Goal: Information Seeking & Learning: Learn about a topic

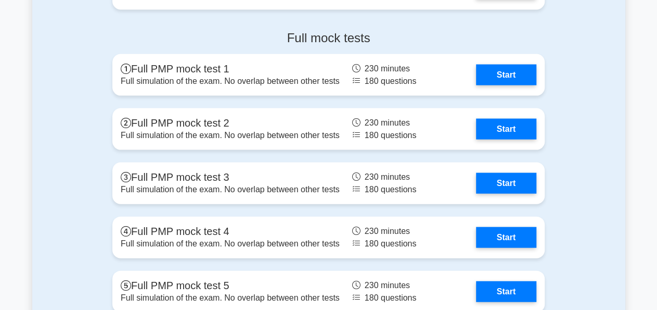
scroll to position [3018, 0]
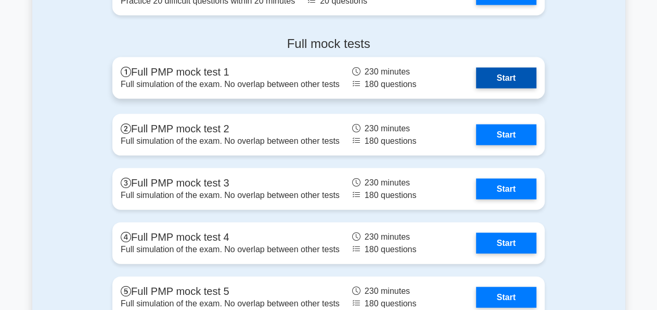
click at [493, 76] on link "Start" at bounding box center [506, 77] width 60 height 21
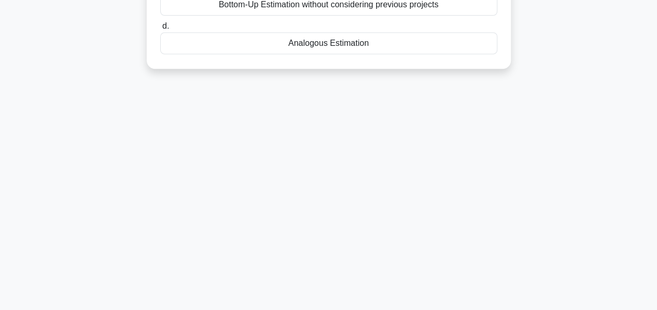
scroll to position [4, 0]
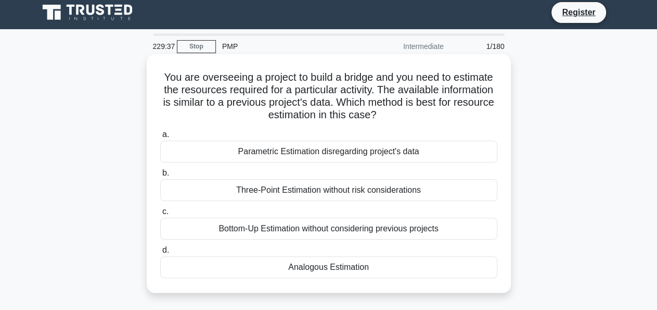
click at [339, 270] on div "Analogous Estimation" at bounding box center [328, 267] width 337 height 22
click at [160, 253] on input "d. Analogous Estimation" at bounding box center [160, 250] width 0 height 7
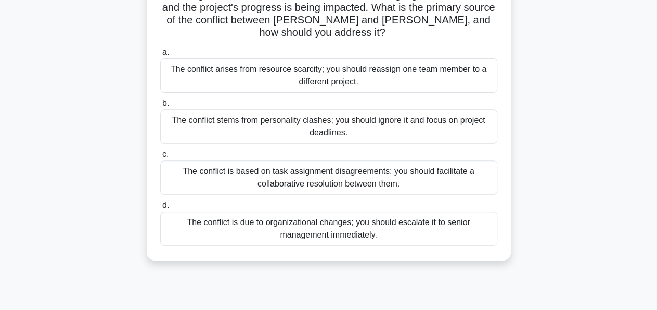
scroll to position [138, 0]
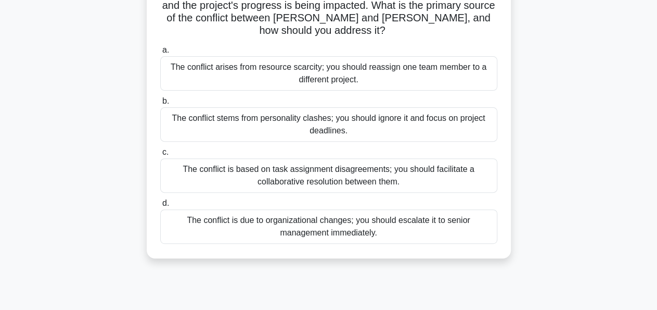
click at [250, 162] on div "The conflict is based on task assignment disagreements; you should facilitate a…" at bounding box center [328, 175] width 337 height 34
click at [160, 156] on input "c. The conflict is based on task assignment disagreements; you should facilitat…" at bounding box center [160, 152] width 0 height 7
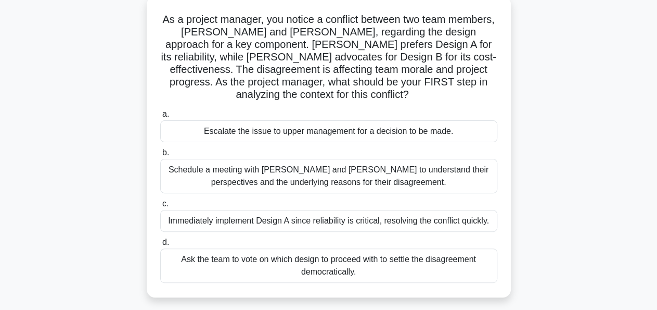
scroll to position [66, 0]
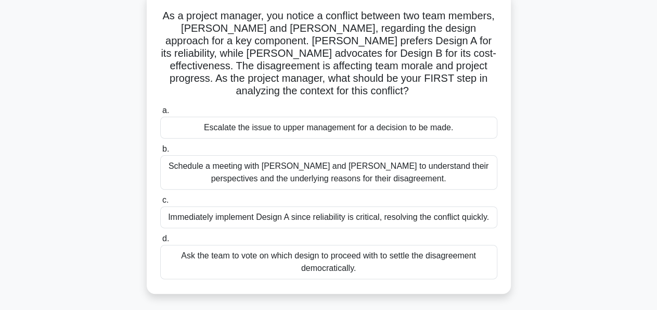
click at [310, 163] on div "Schedule a meeting with [PERSON_NAME] and [PERSON_NAME] to understand their per…" at bounding box center [328, 172] width 337 height 34
click at [160, 152] on input "b. Schedule a meeting with [PERSON_NAME] and [PERSON_NAME] to understand their …" at bounding box center [160, 149] width 0 height 7
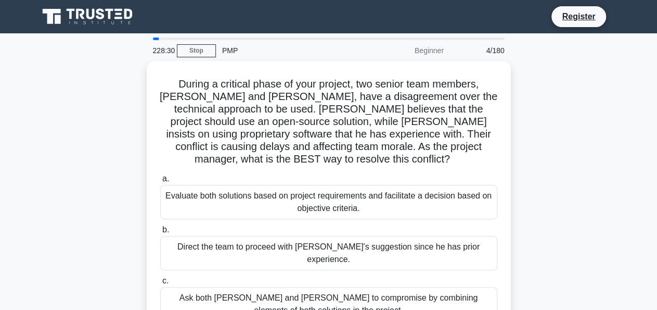
scroll to position [0, 0]
click at [83, 142] on div "During a critical phase of your project, two senior team members, [PERSON_NAME]…" at bounding box center [328, 224] width 593 height 326
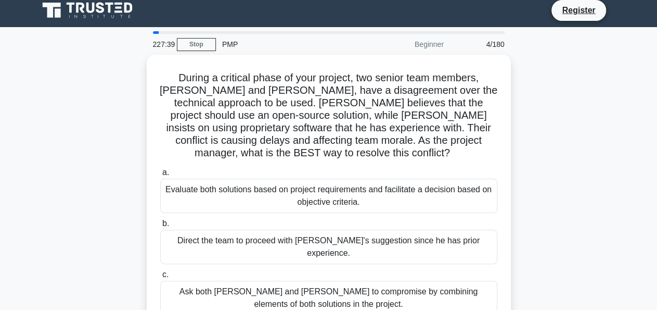
scroll to position [6, 0]
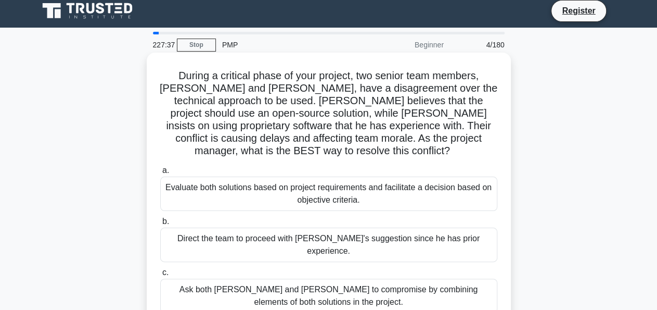
click at [266, 187] on div "Evaluate both solutions based on project requirements and facilitate a decision…" at bounding box center [328, 193] width 337 height 34
click at [160, 174] on input "a. Evaluate both solutions based on project requirements and facilitate a decis…" at bounding box center [160, 170] width 0 height 7
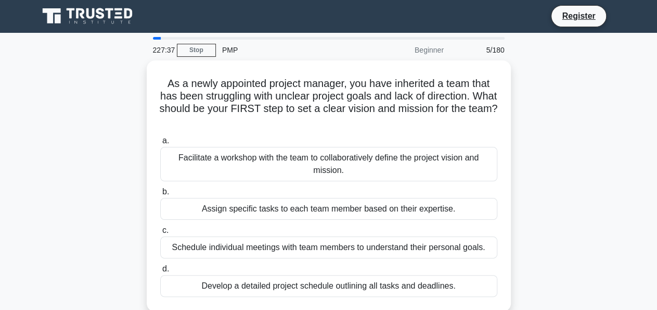
scroll to position [0, 0]
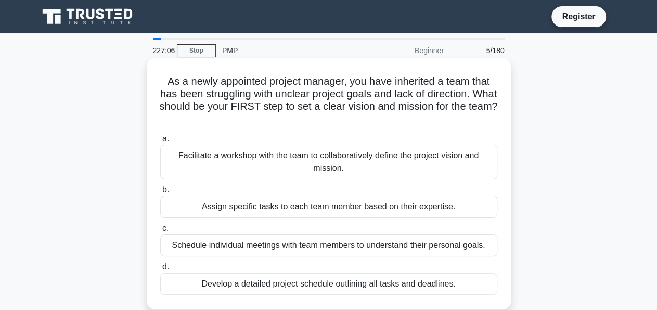
click at [255, 160] on div "Facilitate a workshop with the team to collaboratively define the project visio…" at bounding box center [328, 162] width 337 height 34
click at [160, 142] on input "a. Facilitate a workshop with the team to collaboratively define the project vi…" at bounding box center [160, 138] width 0 height 7
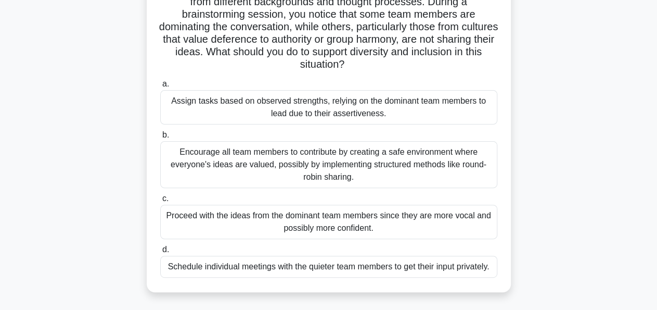
scroll to position [97, 0]
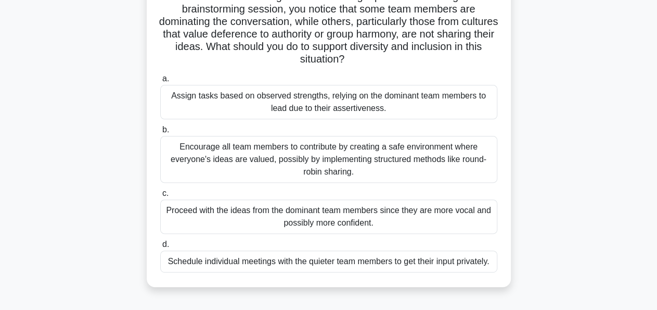
click at [274, 163] on div "Encourage all team members to contribute by creating a safe environment where e…" at bounding box center [328, 159] width 337 height 47
click at [160, 133] on input "b. Encourage all team members to contribute by creating a safe environment wher…" at bounding box center [160, 129] width 0 height 7
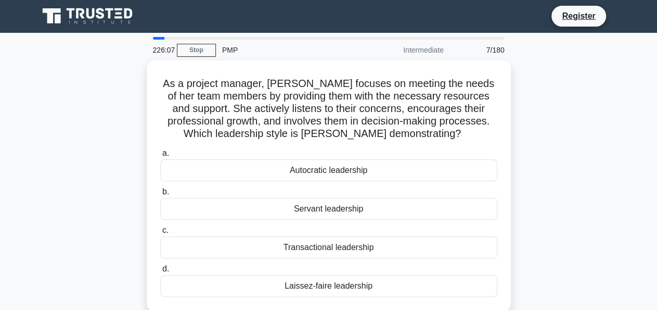
scroll to position [0, 0]
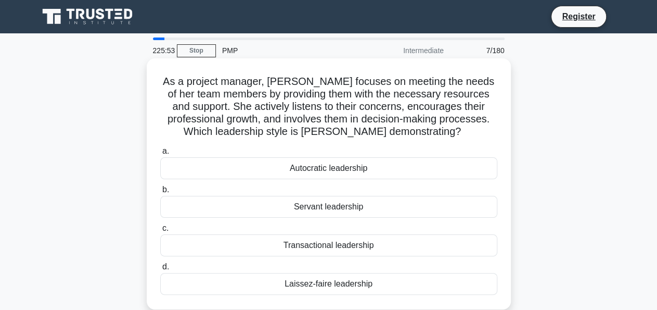
click at [340, 209] on div "Servant leadership" at bounding box center [328, 207] width 337 height 22
click at [160, 193] on input "b. Servant leadership" at bounding box center [160, 189] width 0 height 7
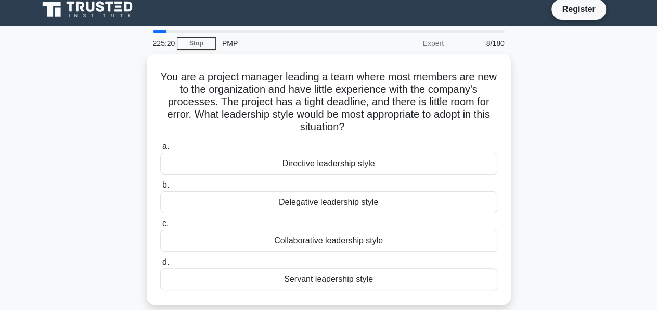
scroll to position [7, 0]
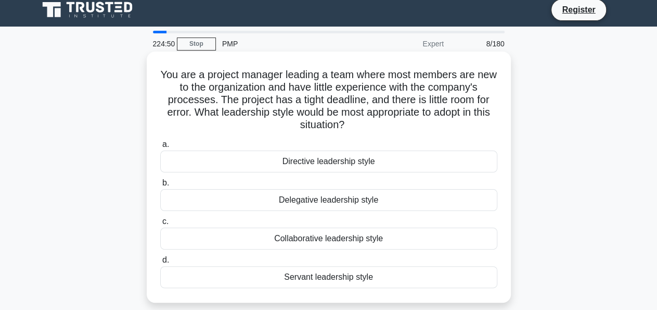
click at [331, 237] on div "Collaborative leadership style" at bounding box center [328, 238] width 337 height 22
click at [160, 225] on input "c. Collaborative leadership style" at bounding box center [160, 221] width 0 height 7
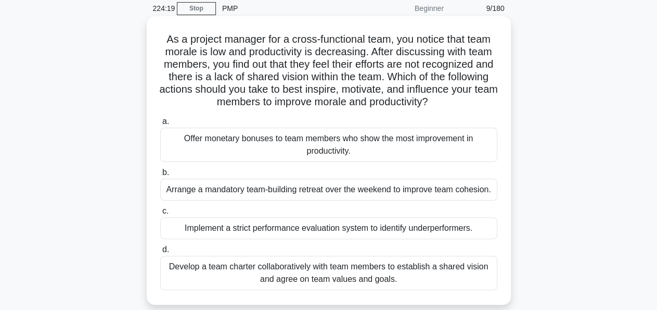
scroll to position [43, 0]
click at [380, 267] on div "Develop a team charter collaboratively with team members to establish a shared …" at bounding box center [328, 272] width 337 height 34
click at [160, 252] on input "d. Develop a team charter collaboratively with team members to establish a shar…" at bounding box center [160, 249] width 0 height 7
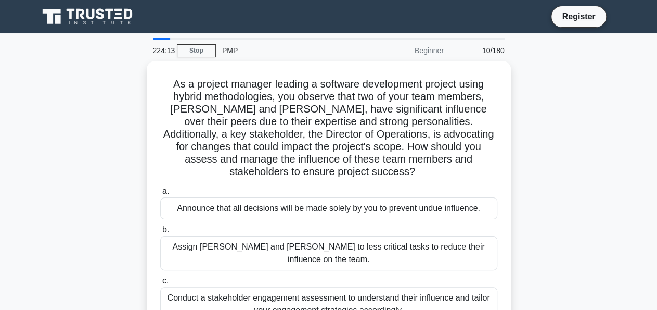
scroll to position [0, 0]
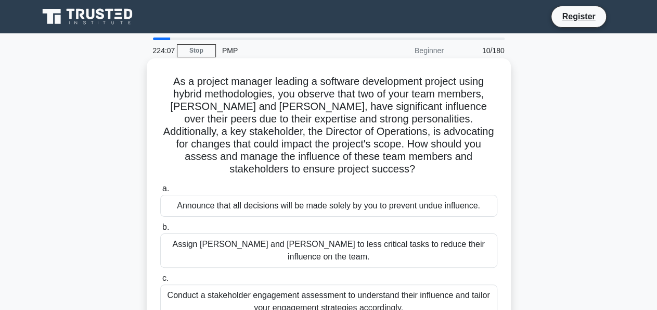
drag, startPoint x: 173, startPoint y: 82, endPoint x: 491, endPoint y: 162, distance: 327.9
click at [491, 162] on h5 "As a project manager leading a software development project using hybrid method…" at bounding box center [328, 125] width 339 height 101
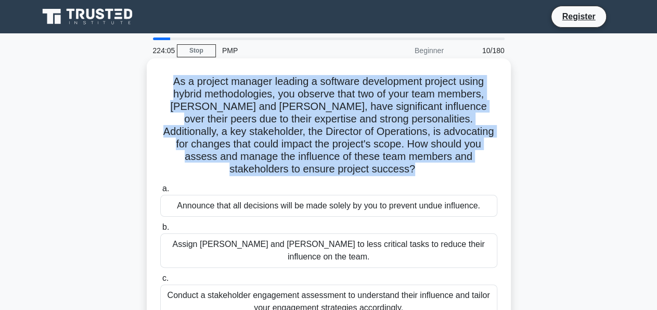
drag, startPoint x: 491, startPoint y: 162, endPoint x: 176, endPoint y: 81, distance: 325.5
click at [176, 81] on h5 "As a project manager leading a software development project using hybrid method…" at bounding box center [328, 125] width 339 height 101
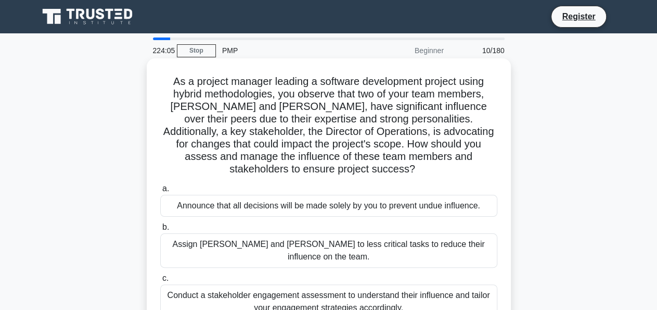
click at [176, 81] on h5 "As a project manager leading a software development project using hybrid method…" at bounding box center [328, 125] width 339 height 101
drag, startPoint x: 176, startPoint y: 81, endPoint x: 499, endPoint y: 164, distance: 333.5
click at [499, 164] on div "As a project manager leading a software development project using hybrid method…" at bounding box center [329, 220] width 356 height 317
click at [341, 196] on div "Announce that all decisions will be made solely by you to prevent undue influen…" at bounding box center [328, 206] width 337 height 22
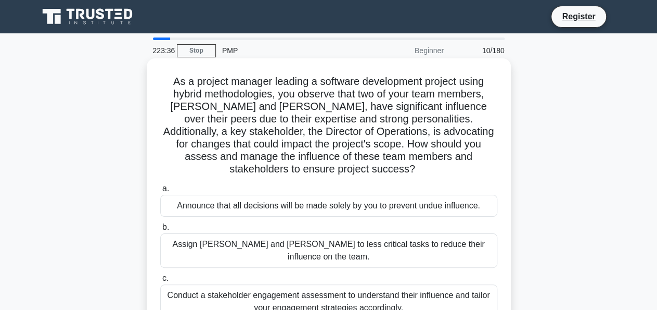
click at [160, 192] on input "a. Announce that all decisions will be made solely by you to prevent undue infl…" at bounding box center [160, 188] width 0 height 7
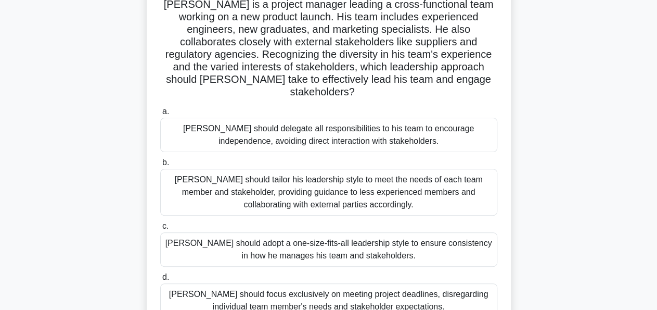
scroll to position [30, 0]
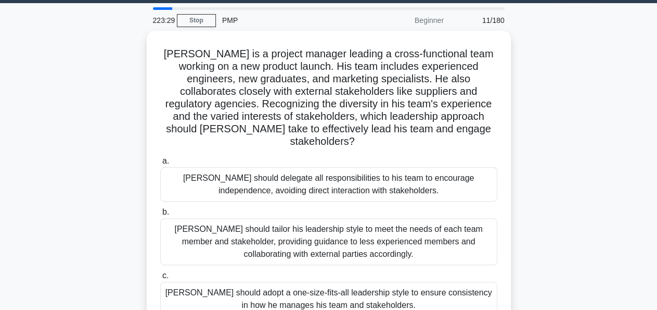
click at [111, 90] on div "[PERSON_NAME] is a project manager leading a cross-functional team working on a…" at bounding box center [328, 212] width 593 height 363
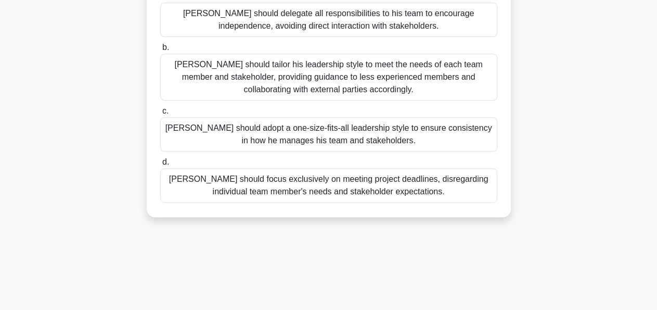
scroll to position [0, 0]
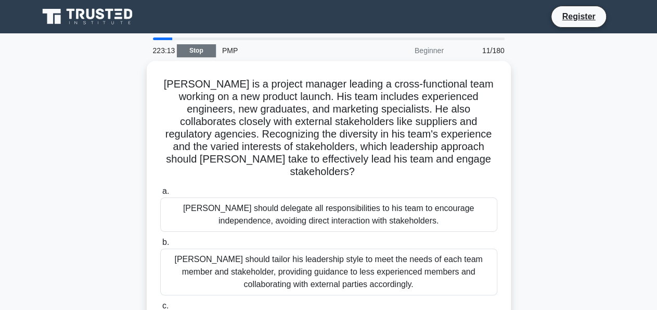
click at [191, 51] on link "Stop" at bounding box center [196, 50] width 39 height 13
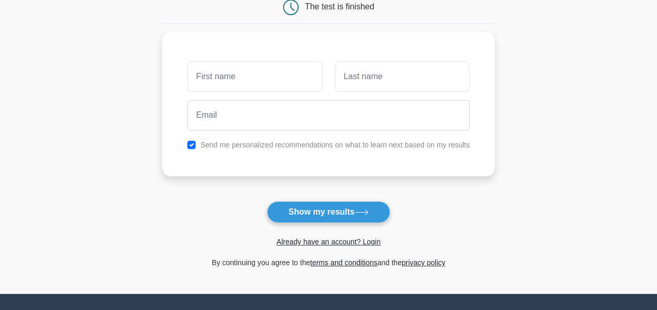
scroll to position [120, 0]
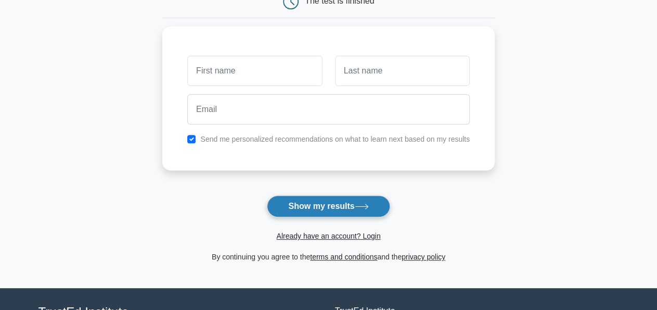
click at [312, 206] on button "Show my results" at bounding box center [328, 206] width 123 height 22
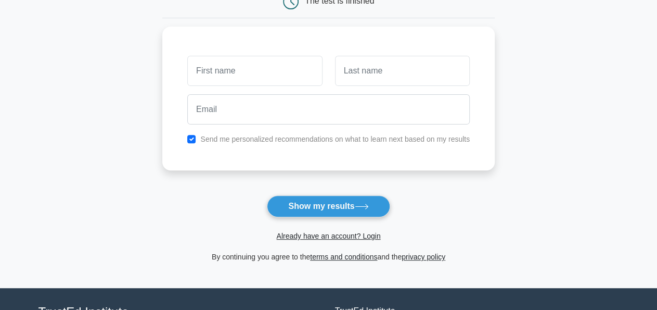
click at [97, 182] on main "Wait, there is more! Continue to see your result The test is finished and the" at bounding box center [328, 100] width 657 height 375
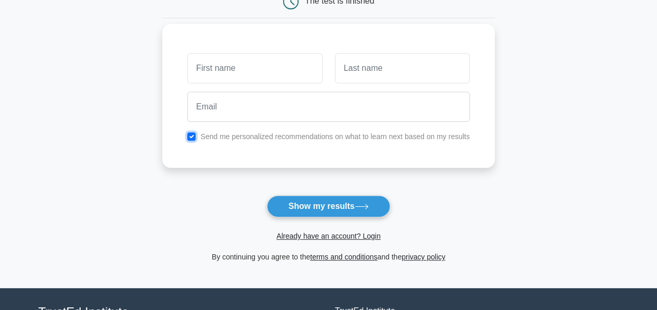
click at [196, 135] on input "checkbox" at bounding box center [191, 136] width 8 height 8
checkbox input "false"
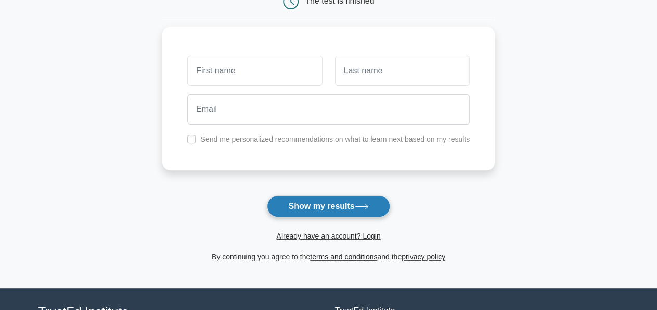
click at [322, 204] on button "Show my results" at bounding box center [328, 206] width 123 height 22
